Goal: Navigation & Orientation: Find specific page/section

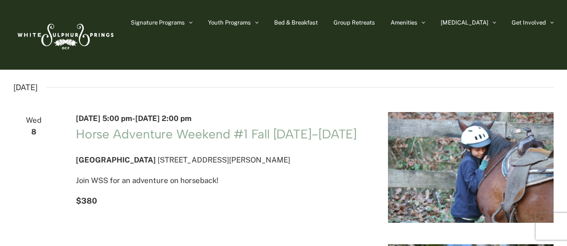
scroll to position [0, 0]
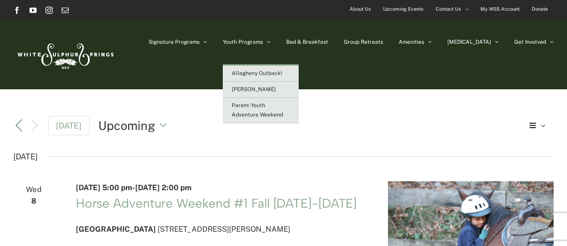
click at [277, 74] on span "Allegheny Outback!" at bounding box center [257, 73] width 50 height 6
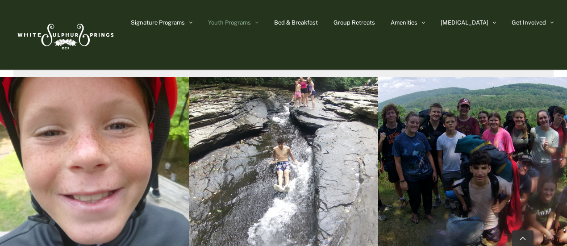
scroll to position [2296, 0]
